Goal: Information Seeking & Learning: Check status

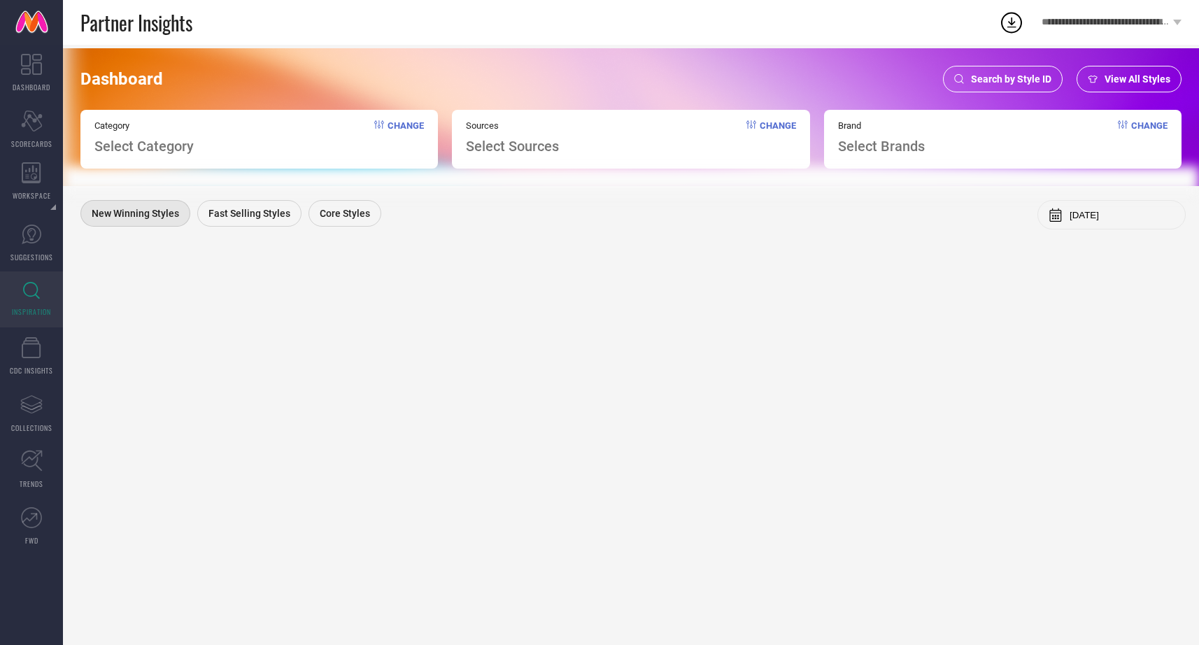
click at [1000, 74] on span "Search by Style ID" at bounding box center [1011, 78] width 80 height 11
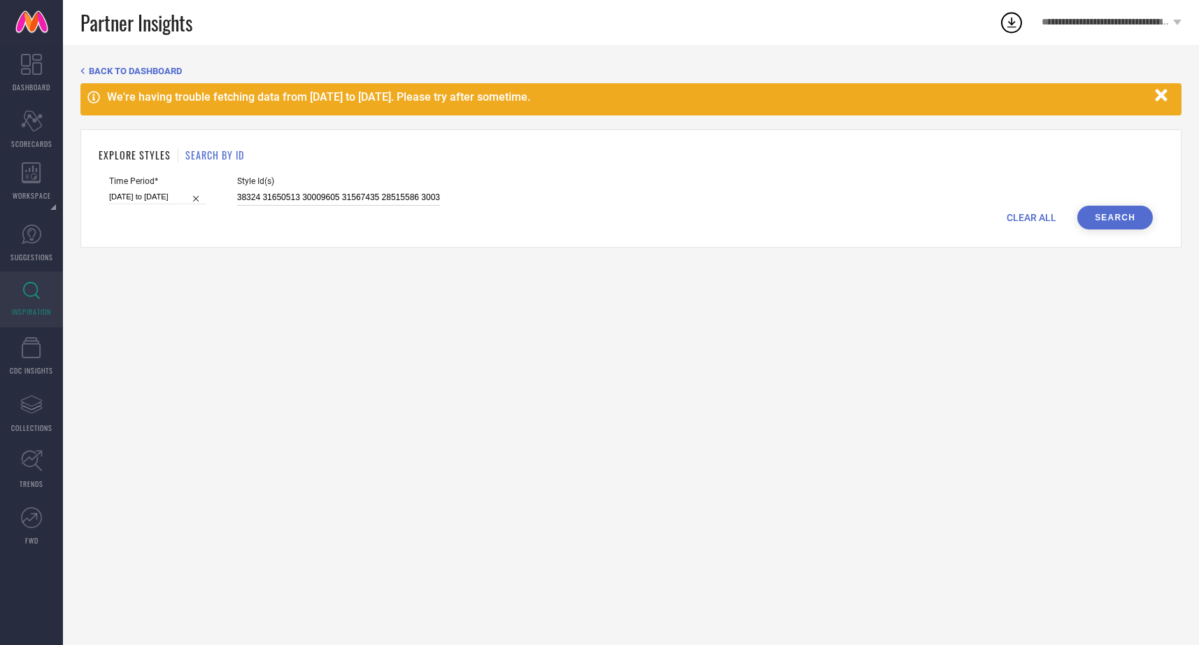
scroll to position [0, 1774]
drag, startPoint x: 221, startPoint y: 198, endPoint x: 531, endPoint y: 211, distance: 310.1
click at [531, 211] on form "Time Period* [DATE] to [DATE] Style Id(s) 25014536 29920448 13777488 29538318 1…" at bounding box center [631, 202] width 1064 height 53
paste input "25014536 29920448 13777488 29538318 11005690 30848391 27850044 15083182 3247701…"
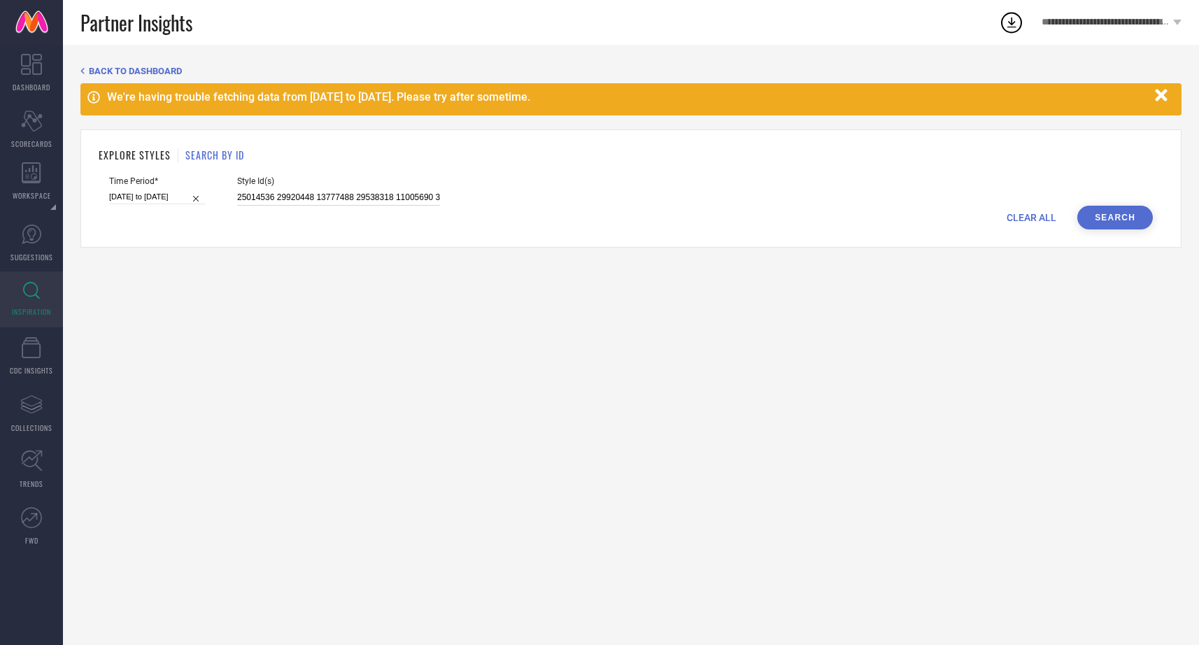
scroll to position [0, 3276]
type input "25014536 29920448 13777488 29538318 11005690 30848391 27850044 15083182 3247701…"
click at [1103, 215] on button "Search" at bounding box center [1115, 218] width 76 height 24
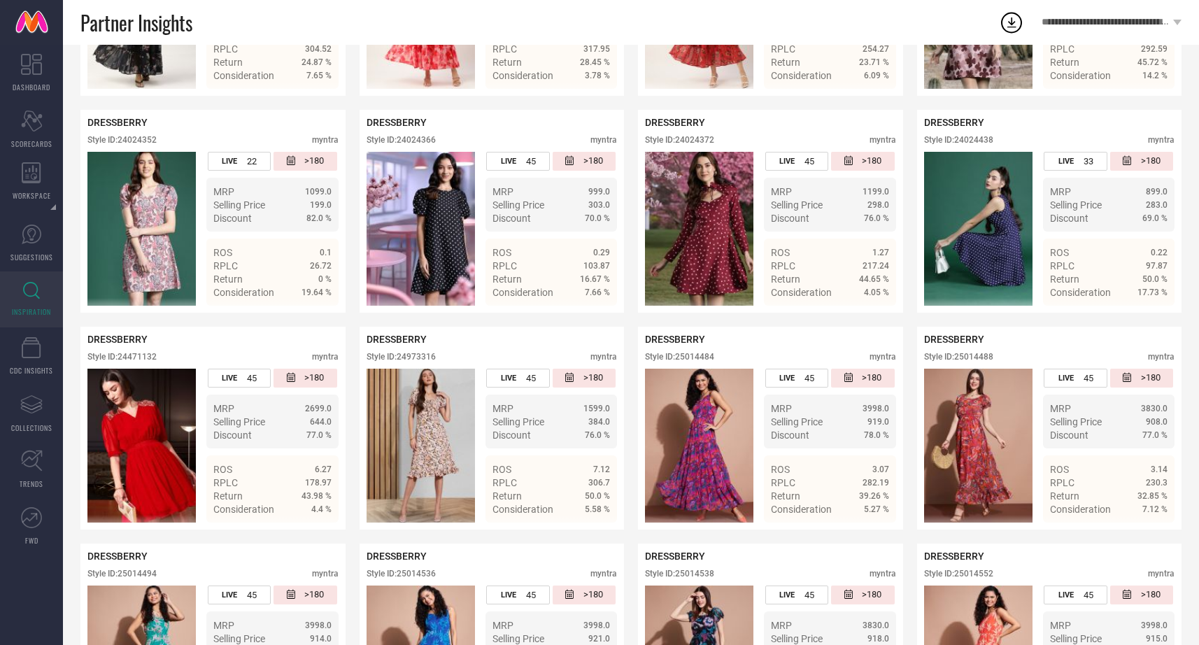
scroll to position [1634, 0]
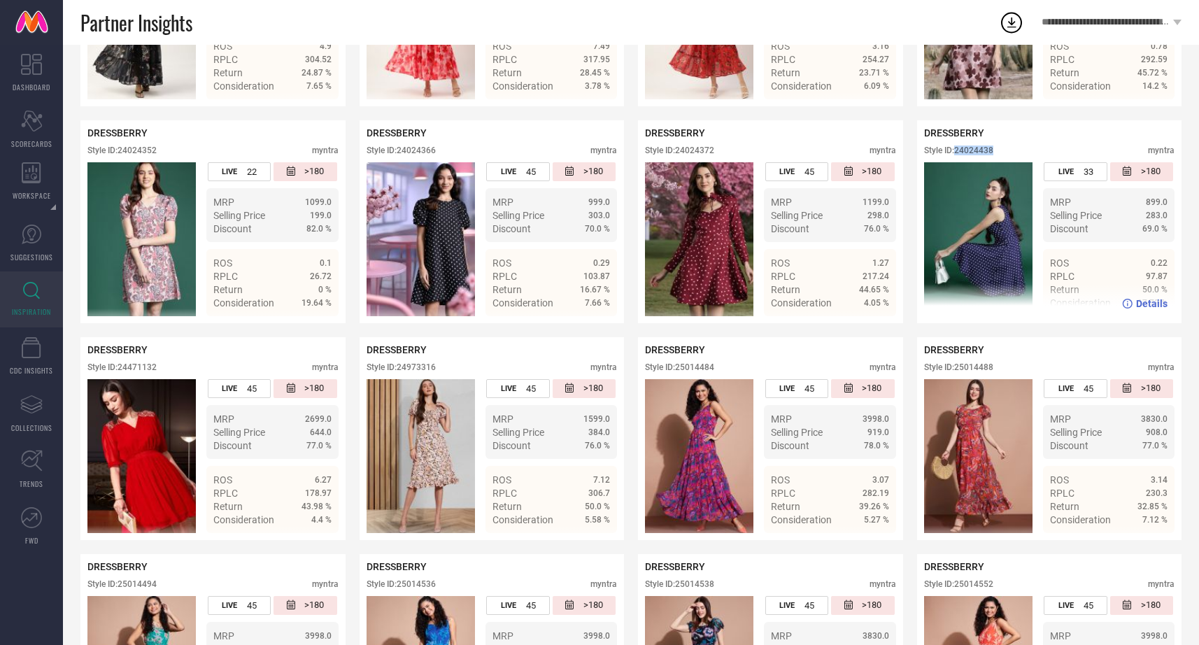
drag, startPoint x: 955, startPoint y: 136, endPoint x: 1008, endPoint y: 136, distance: 53.1
click at [1008, 145] on div "Style ID: 24024438 myntra" at bounding box center [1049, 153] width 251 height 17
copy div "24024438"
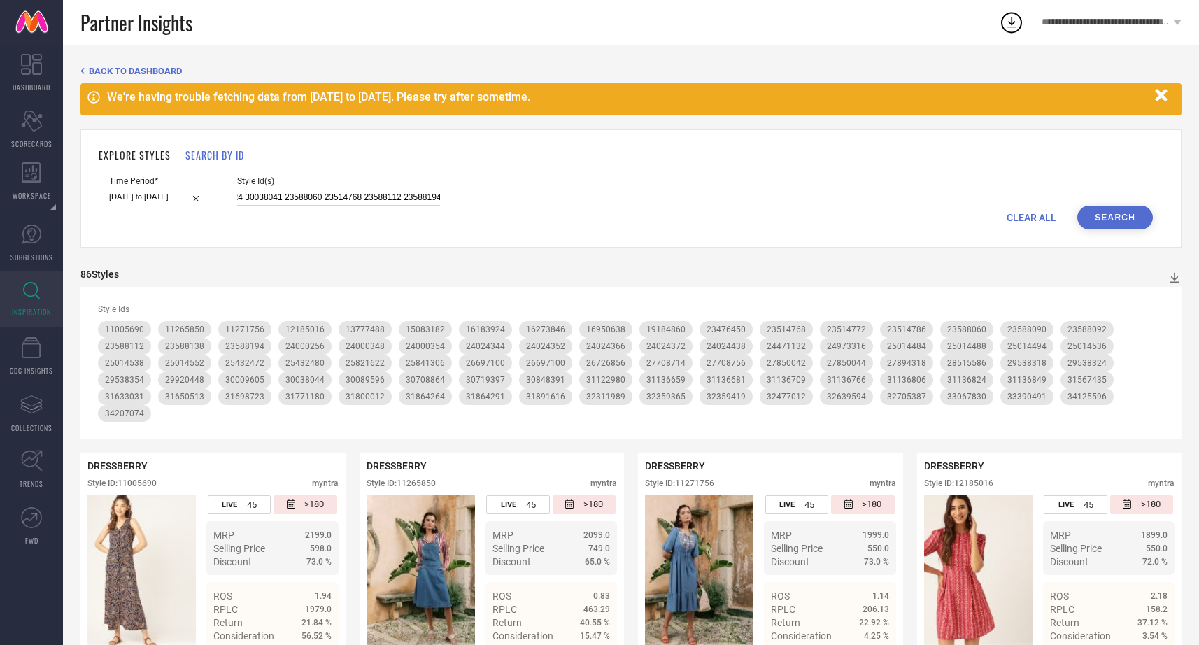
scroll to position [0, 3276]
drag, startPoint x: 220, startPoint y: 197, endPoint x: 543, endPoint y: 206, distance: 322.5
click at [543, 206] on form "Time Period* [DATE] to [DATE] Style Id(s) 25014536 29920448 13777488 29538318 1…" at bounding box center [631, 202] width 1064 height 53
paste input "31136851 27852002 25981644 31327020 31123022 31136827 23588130 30250914 3113674…"
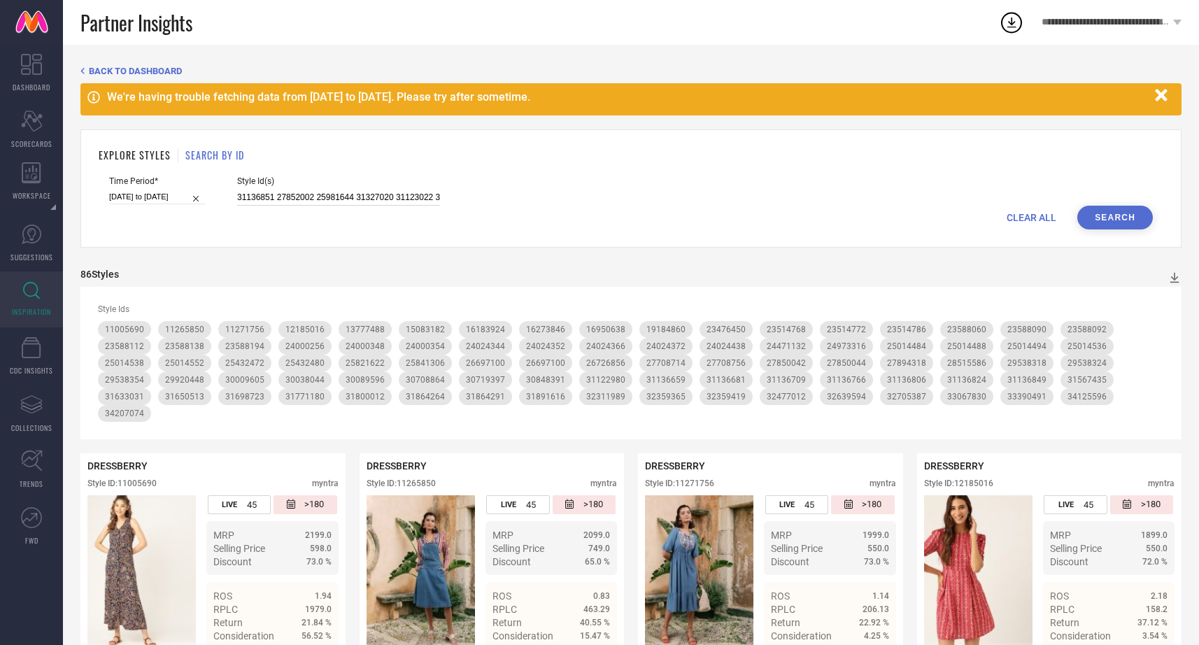
scroll to position [0, 938]
type input "31136851 27852002 25981644 31327020 31123022 31136827 23588130 30250914 3113674…"
click at [1108, 220] on button "Search" at bounding box center [1115, 218] width 76 height 24
